Goal: Information Seeking & Learning: Compare options

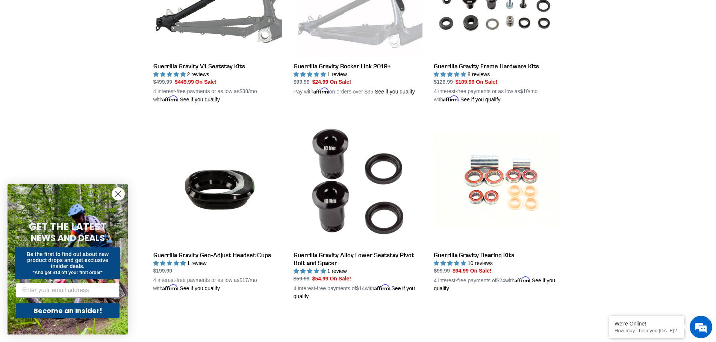
scroll to position [601, 0]
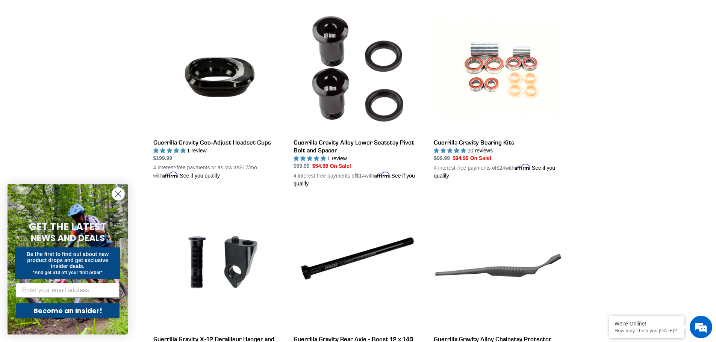
click at [117, 195] on circle "Close dialog" at bounding box center [118, 194] width 12 height 12
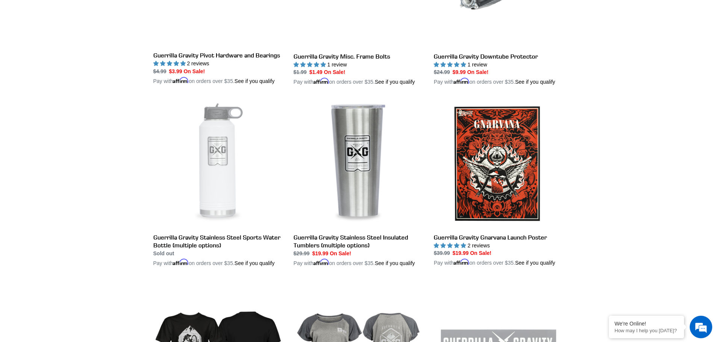
scroll to position [1240, 0]
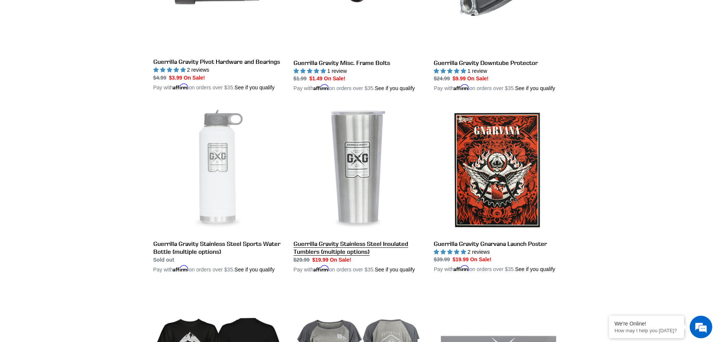
click at [360, 194] on link "Guerrilla Gravity Stainless Steel Insulated Tumblers (multiple options)" at bounding box center [357, 190] width 129 height 168
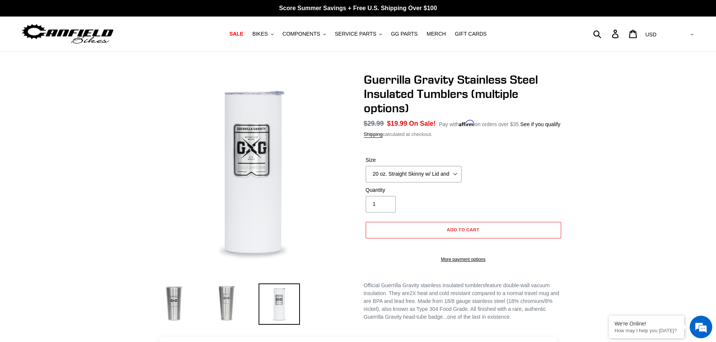
click at [222, 301] on img at bounding box center [226, 304] width 41 height 41
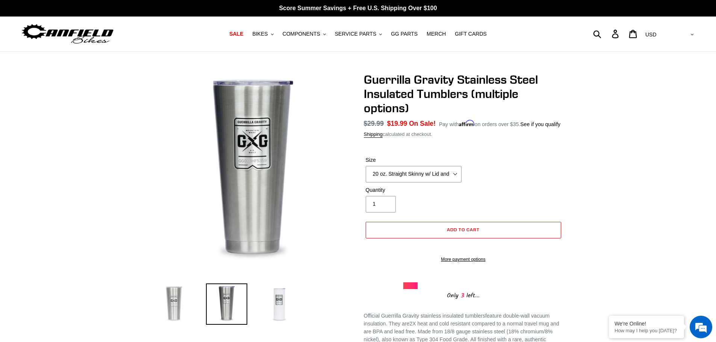
click at [175, 302] on img at bounding box center [173, 304] width 41 height 41
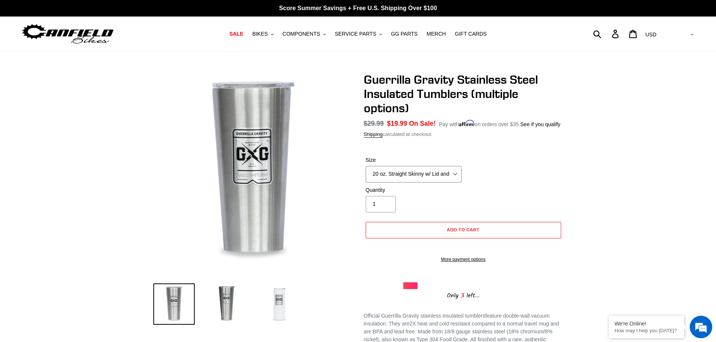
click at [412, 179] on select "20 oz. Straight Skinny w/ Lid and Straw - White 24 oz. Tapered Slim w/ Leak Res…" at bounding box center [414, 174] width 96 height 17
click at [366, 172] on select "20 oz. Straight Skinny w/ Lid and Straw - White 24 oz. Tapered Slim w/ Leak Res…" at bounding box center [414, 174] width 96 height 17
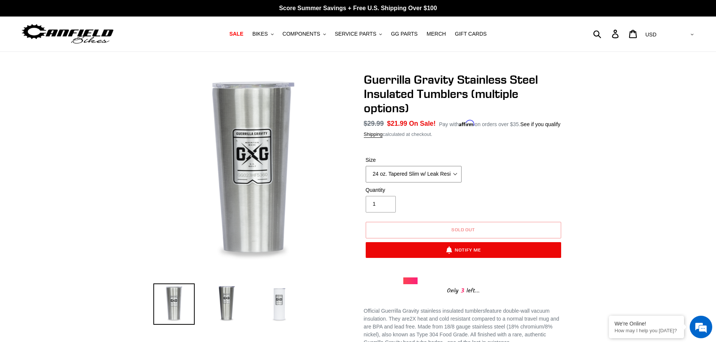
click at [417, 183] on select "20 oz. Straight Skinny w/ Lid and Straw - White 24 oz. Tapered Slim w/ Leak Res…" at bounding box center [414, 174] width 96 height 17
select select "32 oz. Tapered Slim w/ Leak Resistant Slide Lid - Raw"
click at [366, 172] on select "20 oz. Straight Skinny w/ Lid and Straw - White 24 oz. Tapered Slim w/ Leak Res…" at bounding box center [414, 174] width 96 height 17
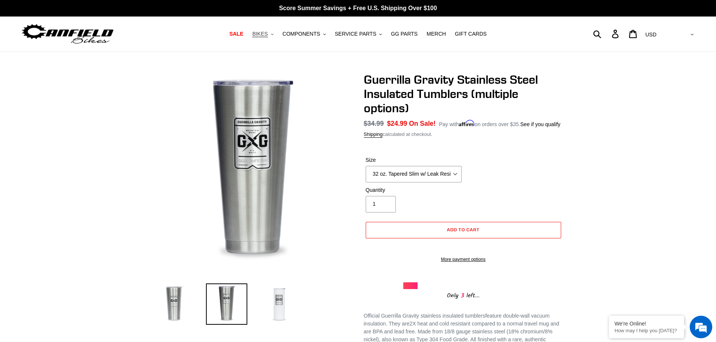
click at [267, 35] on span "BIKES" at bounding box center [259, 34] width 15 height 6
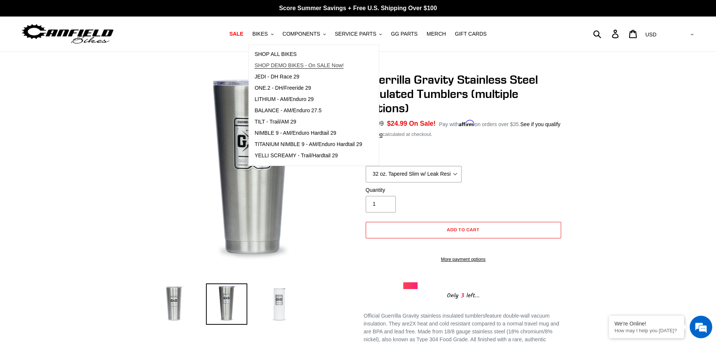
click at [286, 65] on span "SHOP DEMO BIKES - On SALE Now!" at bounding box center [298, 65] width 89 height 6
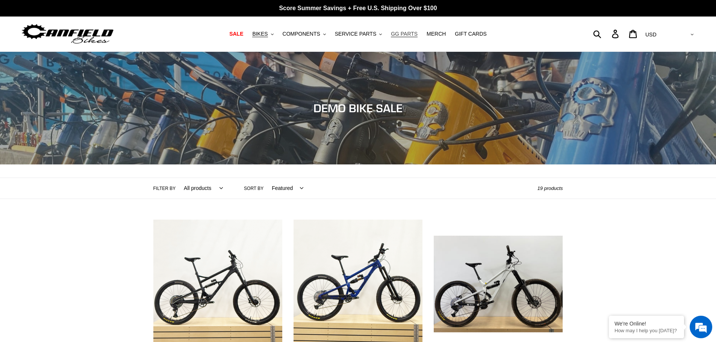
click at [399, 34] on span "GG PARTS" at bounding box center [404, 34] width 27 height 6
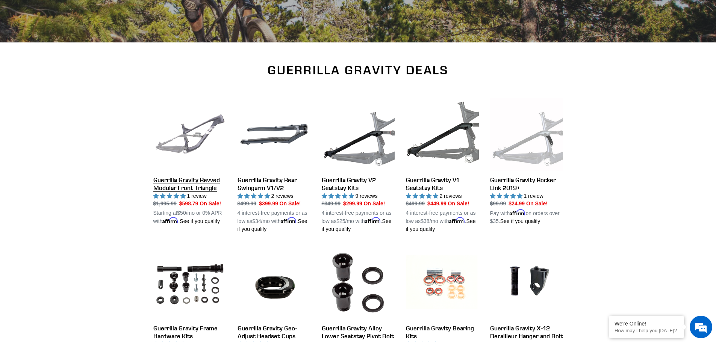
click at [201, 134] on link "Guerrilla Gravity Revved Modular Front Triangle" at bounding box center [189, 162] width 73 height 128
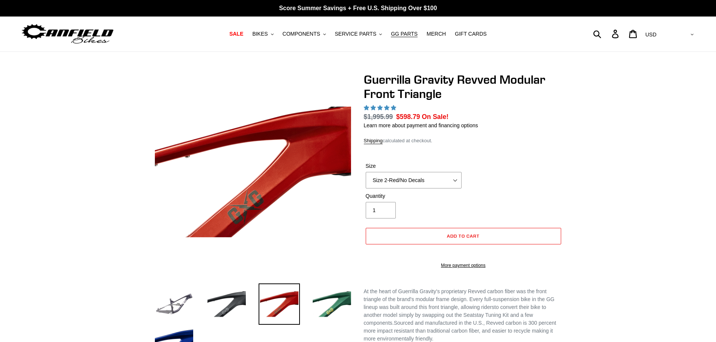
select select "highest-rating"
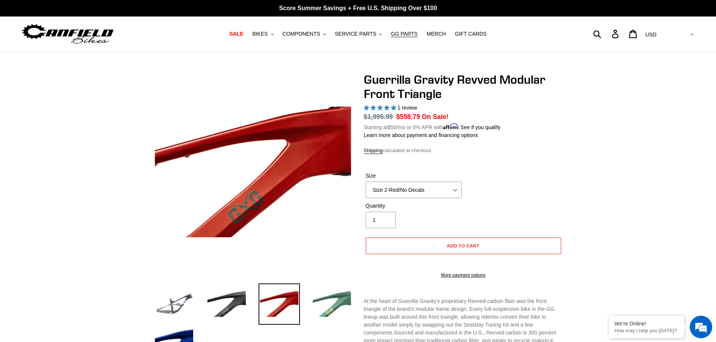
click at [331, 311] on img at bounding box center [331, 304] width 41 height 41
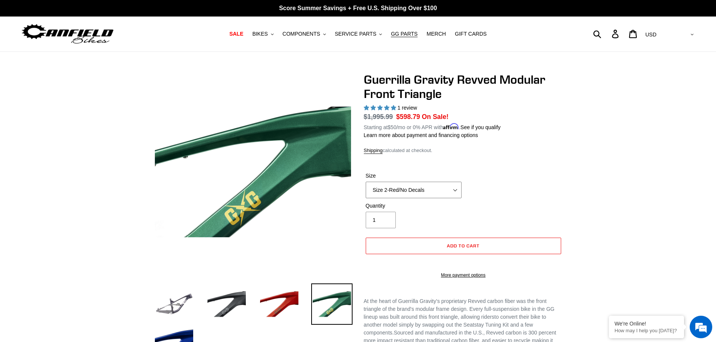
click at [452, 195] on select "Size 2-Gloss Black/No Decals Size 2-Black/Red Decals Size 2-Black/Silver Decals…" at bounding box center [414, 190] width 96 height 17
select select "Size 3-Red/No Decals"
click at [366, 186] on select "Size 2-Gloss Black/No Decals Size 2-Black/Red Decals Size 2-Black/Silver Decals…" at bounding box center [414, 190] width 96 height 17
click at [286, 303] on img at bounding box center [278, 304] width 41 height 41
